Goal: Task Accomplishment & Management: Complete application form

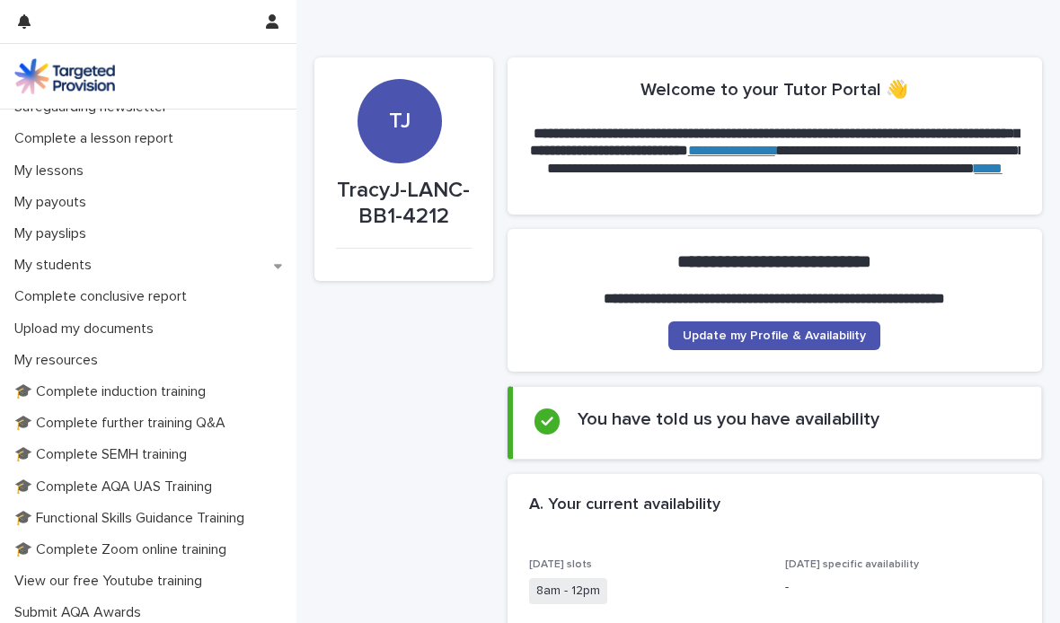
scroll to position [207, 0]
click at [86, 362] on p "My resources" at bounding box center [59, 359] width 105 height 17
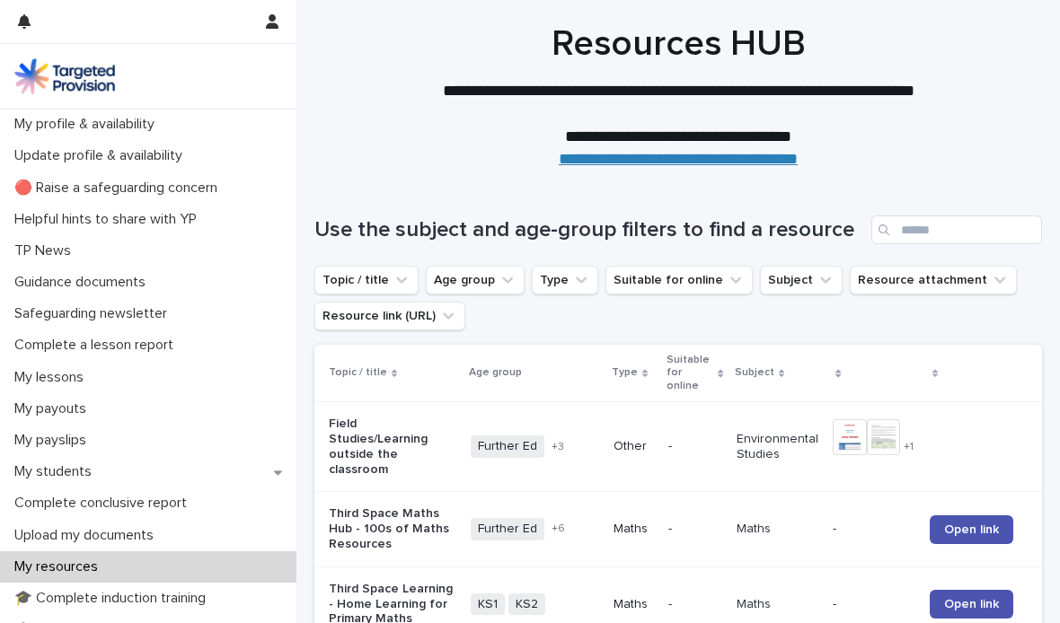
click at [84, 477] on p "My students" at bounding box center [56, 471] width 99 height 17
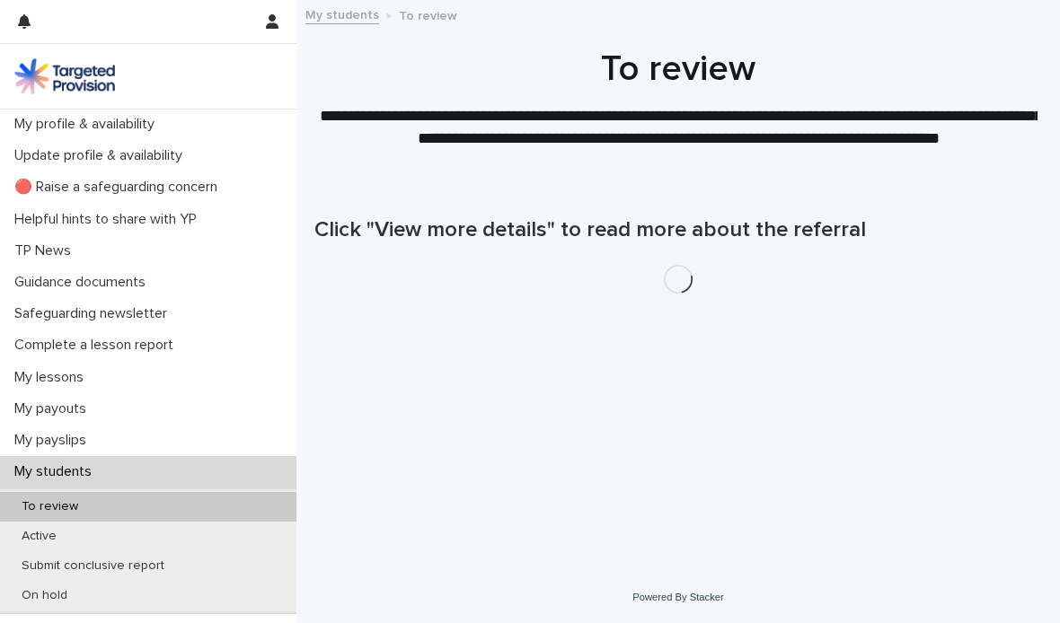
click at [40, 540] on p "Active" at bounding box center [39, 536] width 64 height 15
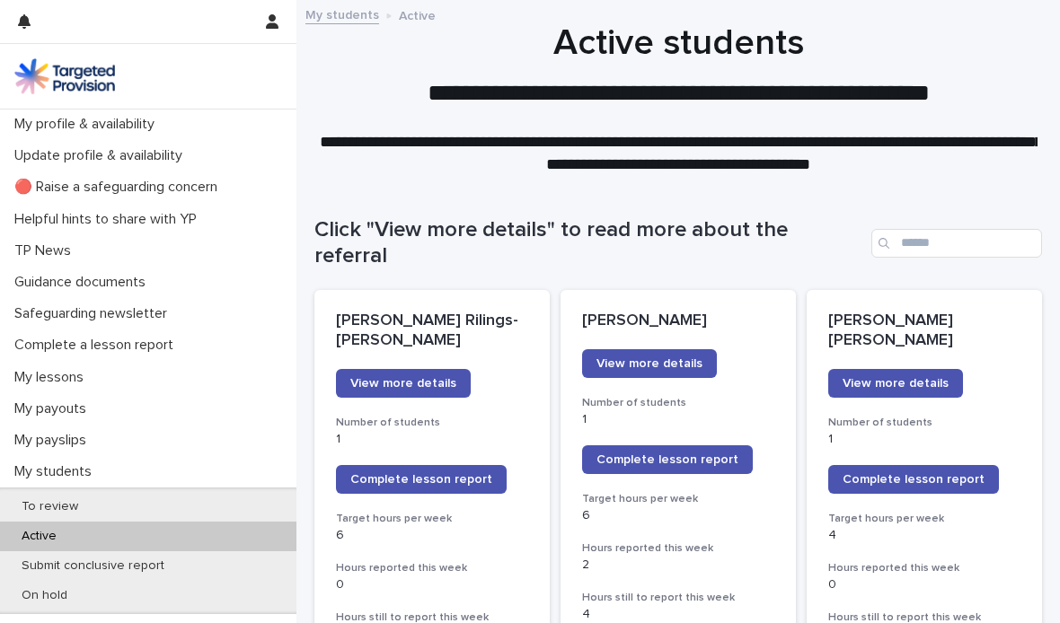
click at [435, 473] on span "Complete lesson report" at bounding box center [421, 479] width 142 height 13
click at [682, 454] on span "Complete lesson report" at bounding box center [667, 460] width 142 height 13
